Goal: Transaction & Acquisition: Purchase product/service

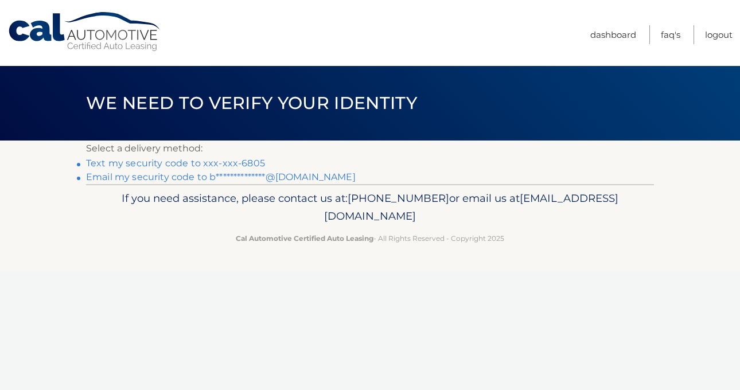
click at [217, 162] on link "Text my security code to xxx-xxx-6805" at bounding box center [175, 163] width 179 height 11
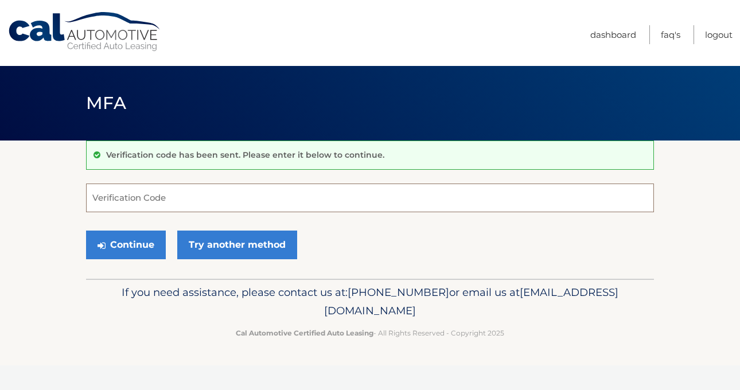
click at [117, 208] on input "Verification Code" at bounding box center [370, 198] width 568 height 29
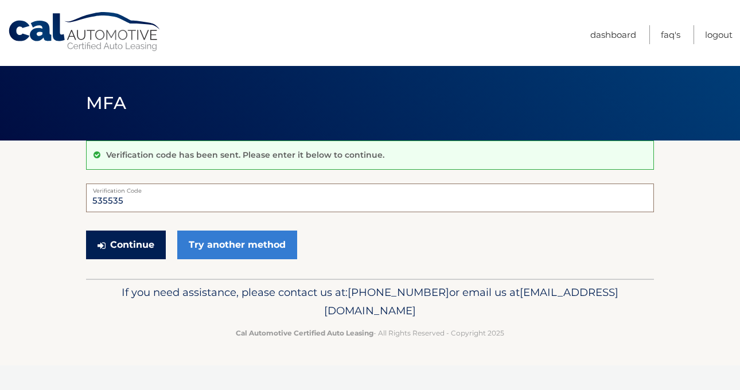
type input "535535"
click at [138, 246] on button "Continue" at bounding box center [126, 245] width 80 height 29
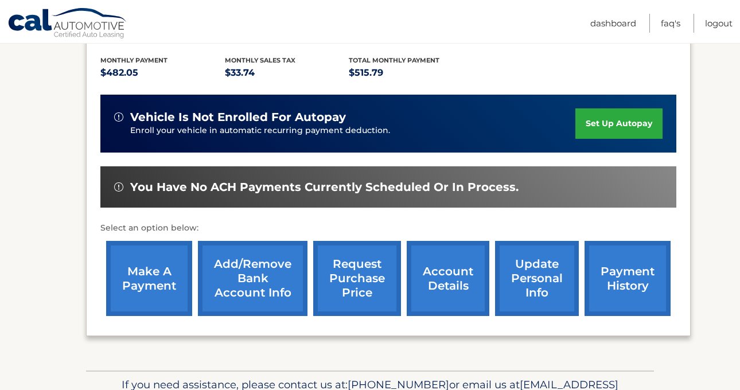
scroll to position [255, 0]
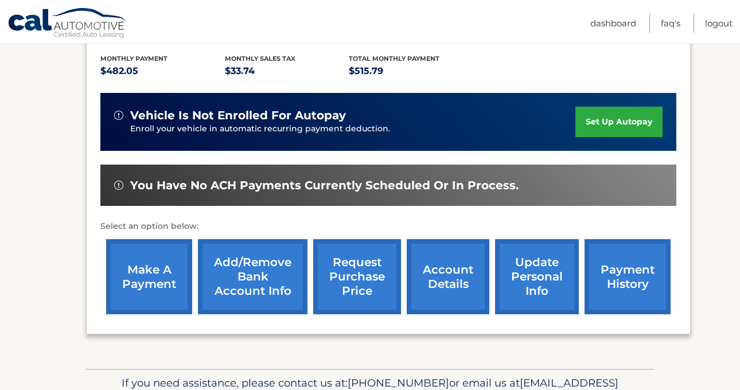
click at [168, 288] on link "make a payment" at bounding box center [149, 276] width 86 height 75
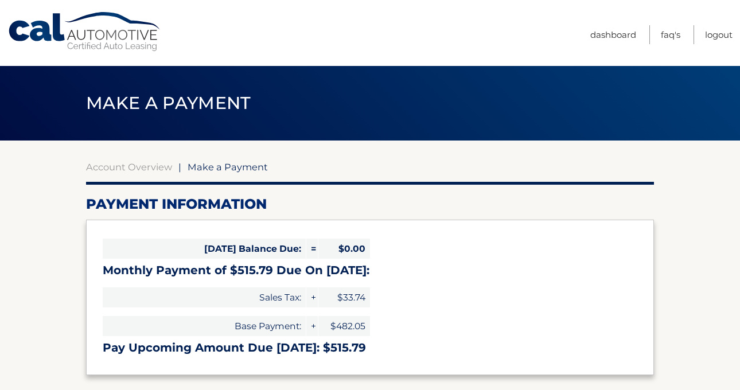
click at [719, 22] on body "Cal Automotive Menu Dashboard FAQ's Logout |" at bounding box center [370, 195] width 740 height 390
select select "ZDM0NGMxN2MtNDUzMy00NTVhLTkxMGMtZmJmMTRkODhhNmRi"
click at [557, 196] on h2 "Payment Information" at bounding box center [370, 204] width 568 height 17
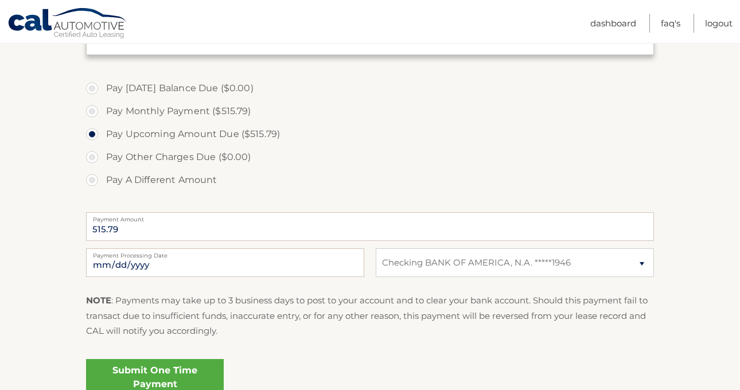
scroll to position [379, 0]
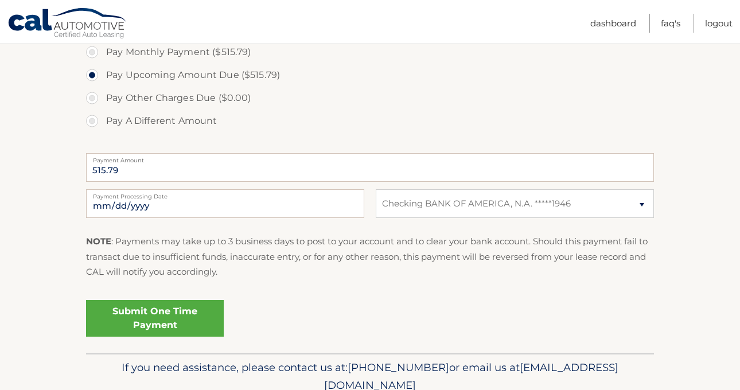
click at [154, 325] on link "Submit One Time Payment" at bounding box center [155, 318] width 138 height 37
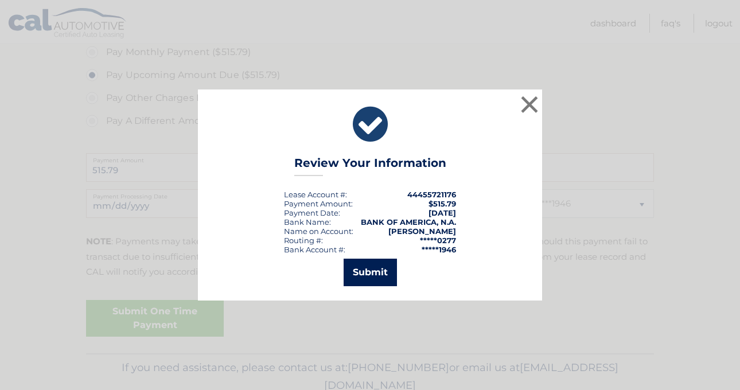
click at [396, 269] on button "Submit" at bounding box center [370, 273] width 53 height 28
